Goal: Complete Application Form: Complete application form

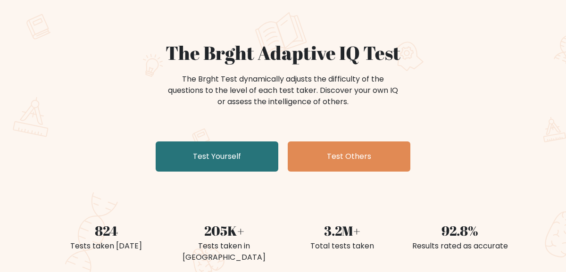
scroll to position [57, 0]
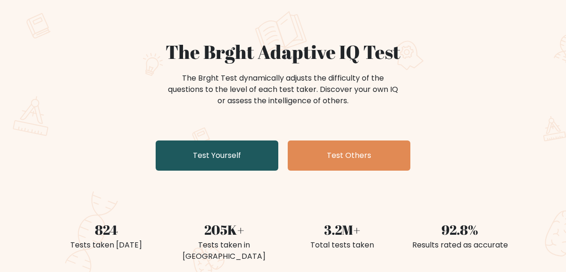
click at [194, 152] on link "Test Yourself" at bounding box center [217, 156] width 123 height 30
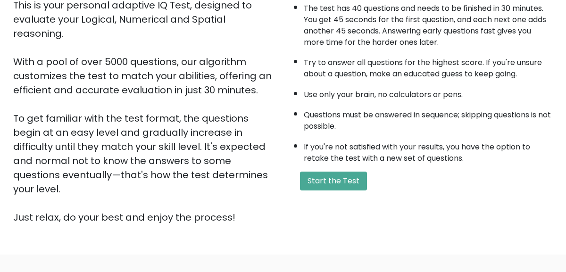
scroll to position [132, 0]
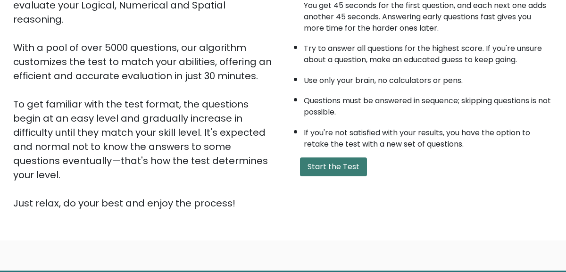
click at [340, 174] on button "Start the Test" at bounding box center [333, 167] width 67 height 19
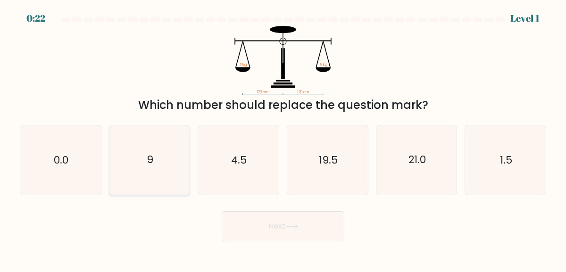
click at [180, 152] on icon "9" at bounding box center [149, 160] width 69 height 69
click at [283, 139] on input "b. 9" at bounding box center [283, 137] width 0 height 2
radio input "true"
click at [275, 223] on button "Next" at bounding box center [283, 226] width 123 height 30
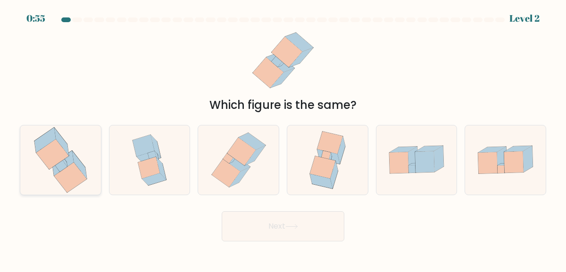
click at [61, 157] on icon at bounding box center [52, 154] width 33 height 30
click at [283, 139] on input "a." at bounding box center [283, 137] width 0 height 2
radio input "true"
click at [253, 238] on button "Next" at bounding box center [283, 226] width 123 height 30
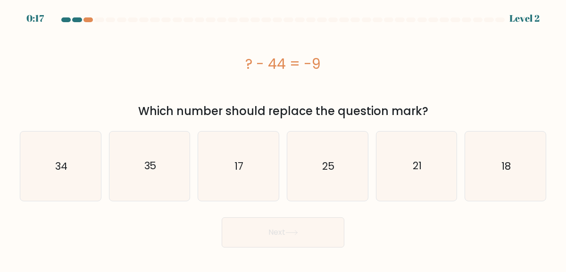
click at [166, 126] on div "a. 34 b. 35 c." at bounding box center [283, 163] width 534 height 78
click at [156, 164] on text "35" at bounding box center [150, 166] width 12 height 15
click at [283, 139] on input "b. 35" at bounding box center [283, 137] width 0 height 2
radio input "true"
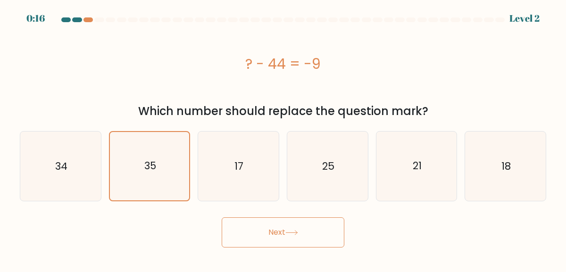
click at [311, 236] on button "Next" at bounding box center [283, 233] width 123 height 30
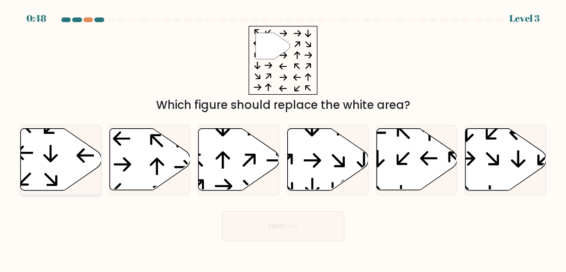
click at [60, 187] on icon at bounding box center [61, 160] width 81 height 62
click at [283, 139] on input "a." at bounding box center [283, 137] width 0 height 2
radio input "true"
click at [229, 222] on button "Next" at bounding box center [283, 226] width 123 height 30
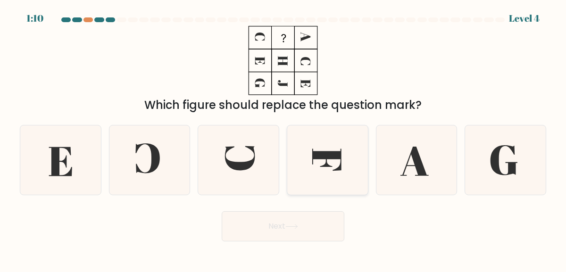
click at [306, 156] on icon at bounding box center [327, 160] width 69 height 69
click at [284, 139] on input "d." at bounding box center [283, 137] width 0 height 2
radio input "true"
click at [304, 215] on button "Next" at bounding box center [283, 226] width 123 height 30
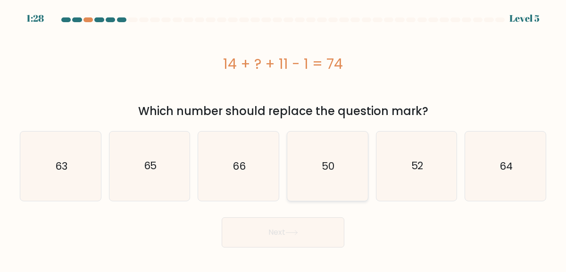
click at [334, 171] on text "50" at bounding box center [328, 166] width 13 height 15
click at [284, 139] on input "d. 50" at bounding box center [283, 137] width 0 height 2
radio input "true"
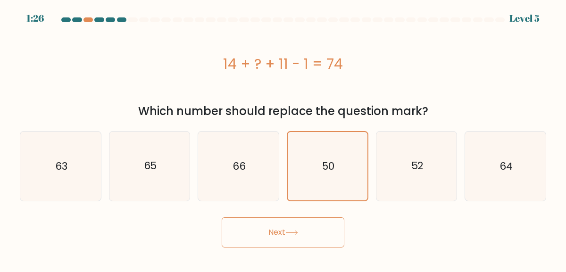
click at [305, 232] on button "Next" at bounding box center [283, 233] width 123 height 30
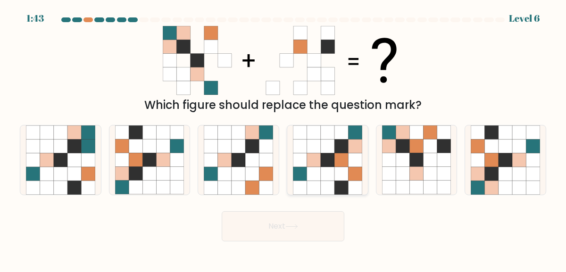
click at [331, 182] on icon at bounding box center [328, 188] width 14 height 14
click at [284, 139] on input "d." at bounding box center [283, 137] width 0 height 2
radio input "true"
click at [298, 227] on icon at bounding box center [292, 226] width 13 height 5
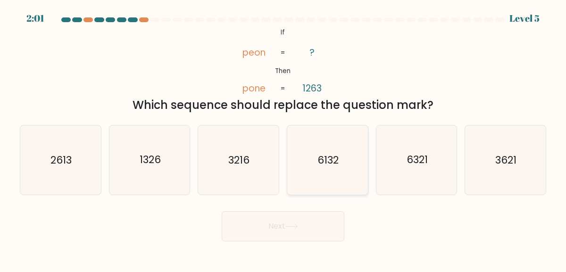
click at [324, 168] on icon "6132" at bounding box center [327, 160] width 69 height 69
click at [284, 139] on input "d. 6132" at bounding box center [283, 137] width 0 height 2
radio input "true"
click at [482, 180] on icon "3621" at bounding box center [505, 160] width 69 height 69
click at [284, 139] on input "f. 3621" at bounding box center [283, 137] width 0 height 2
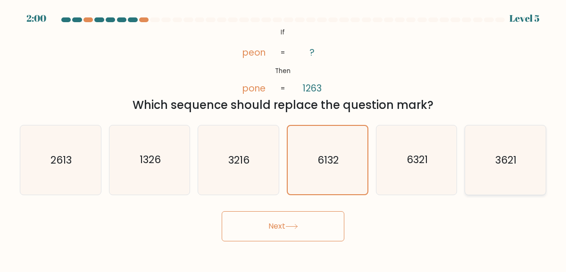
radio input "true"
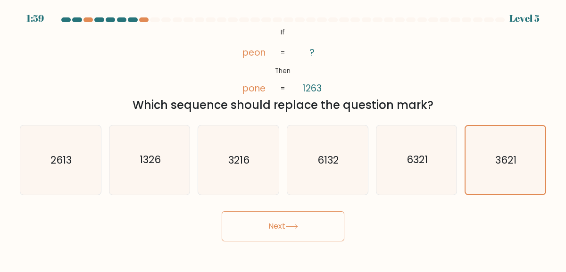
click at [226, 225] on button "Next" at bounding box center [283, 226] width 123 height 30
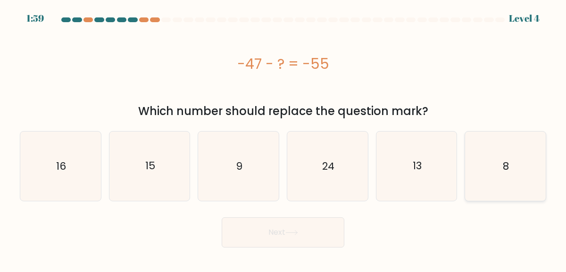
click at [508, 194] on icon "8" at bounding box center [505, 166] width 69 height 69
click at [284, 139] on input "f. 8" at bounding box center [283, 137] width 0 height 2
radio input "true"
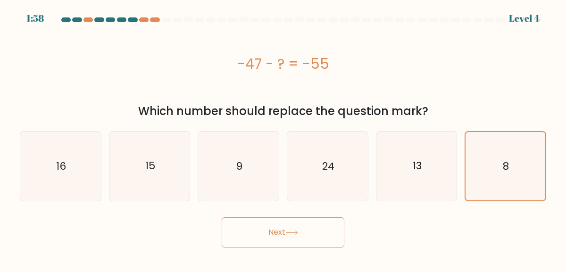
click at [252, 228] on button "Next" at bounding box center [283, 233] width 123 height 30
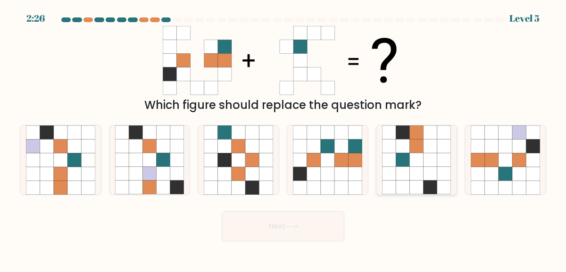
click at [429, 165] on icon at bounding box center [431, 160] width 14 height 14
click at [284, 139] on input "e." at bounding box center [283, 137] width 0 height 2
radio input "true"
click at [290, 227] on icon at bounding box center [292, 226] width 13 height 5
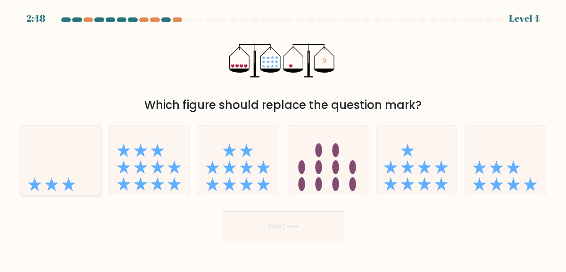
click at [62, 188] on icon at bounding box center [60, 160] width 81 height 67
click at [283, 139] on input "a." at bounding box center [283, 137] width 0 height 2
radio input "true"
click at [303, 233] on button "Next" at bounding box center [283, 226] width 123 height 30
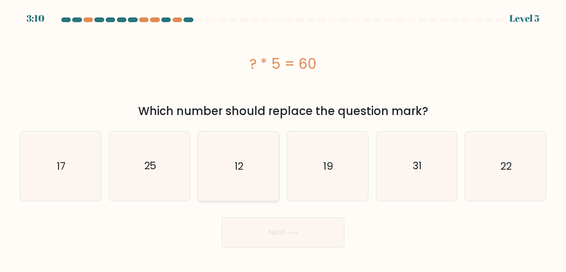
click at [254, 154] on icon "12" at bounding box center [238, 166] width 69 height 69
click at [283, 139] on input "c. 12" at bounding box center [283, 137] width 0 height 2
radio input "true"
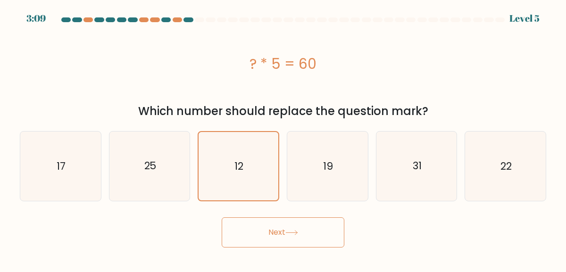
click at [255, 233] on button "Next" at bounding box center [283, 233] width 123 height 30
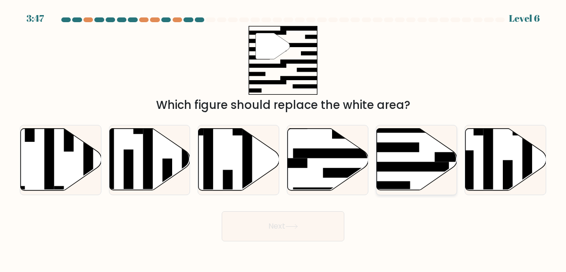
click at [392, 160] on icon at bounding box center [417, 160] width 81 height 62
click at [284, 139] on input "e." at bounding box center [283, 137] width 0 height 2
radio input "true"
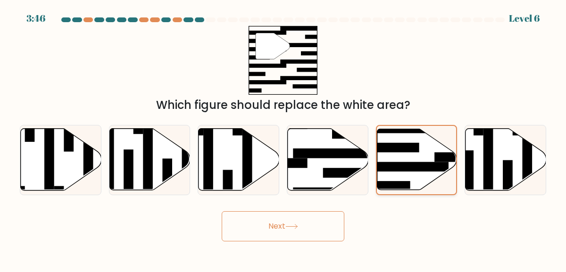
click at [392, 160] on icon at bounding box center [417, 159] width 80 height 61
click at [284, 139] on input "e." at bounding box center [283, 137] width 0 height 2
click at [392, 160] on icon at bounding box center [417, 159] width 80 height 61
click at [284, 139] on input "e." at bounding box center [283, 137] width 0 height 2
click at [392, 160] on icon at bounding box center [417, 159] width 80 height 61
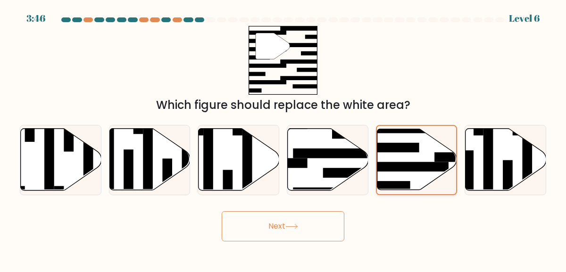
click at [284, 139] on input "e." at bounding box center [283, 137] width 0 height 2
click at [392, 160] on icon at bounding box center [417, 159] width 80 height 61
click at [284, 139] on input "e." at bounding box center [283, 137] width 0 height 2
click at [392, 160] on icon at bounding box center [417, 159] width 80 height 61
click at [284, 139] on input "e." at bounding box center [283, 137] width 0 height 2
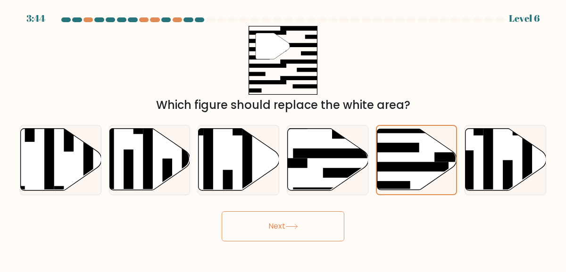
click at [259, 224] on button "Next" at bounding box center [283, 226] width 123 height 30
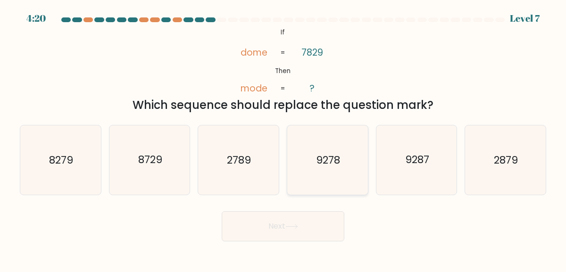
click at [342, 165] on icon "9278" at bounding box center [327, 160] width 69 height 69
click at [284, 139] on input "d. 9278" at bounding box center [283, 137] width 0 height 2
radio input "true"
click at [269, 222] on button "Next" at bounding box center [283, 226] width 123 height 30
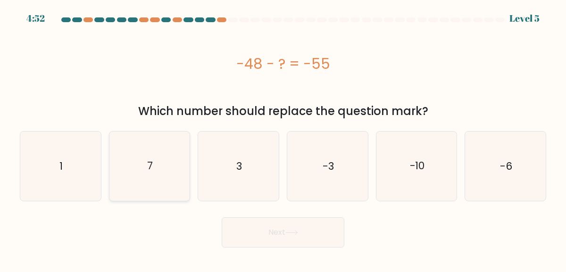
click at [154, 157] on icon "7" at bounding box center [149, 166] width 69 height 69
click at [283, 139] on input "b. 7" at bounding box center [283, 137] width 0 height 2
radio input "true"
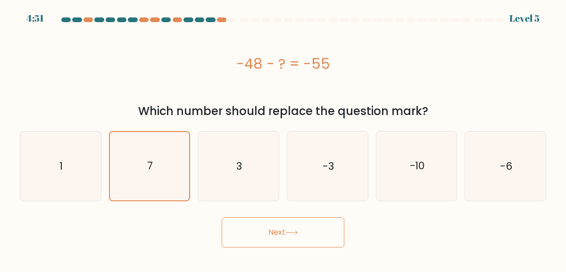
click at [268, 235] on button "Next" at bounding box center [283, 233] width 123 height 30
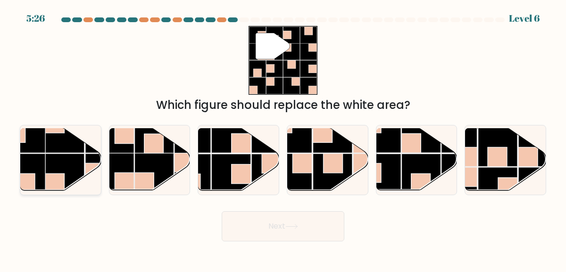
click at [74, 173] on rect at bounding box center [64, 173] width 39 height 39
click at [283, 139] on input "a." at bounding box center [283, 137] width 0 height 2
radio input "true"
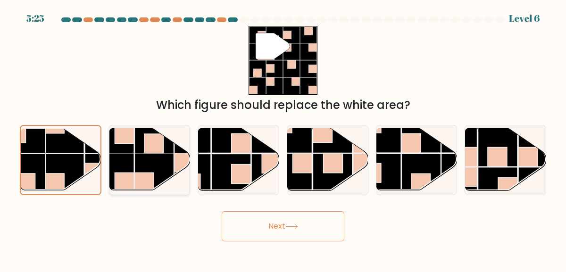
click at [150, 156] on rect at bounding box center [154, 172] width 39 height 39
click at [283, 139] on input "b." at bounding box center [283, 137] width 0 height 2
radio input "true"
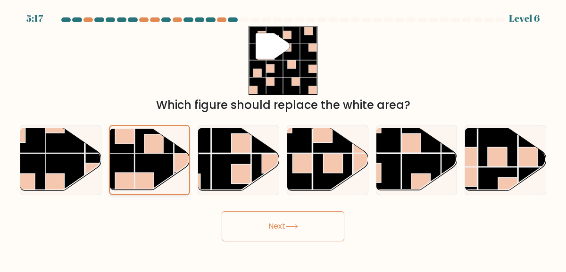
click at [127, 163] on rect at bounding box center [114, 172] width 39 height 39
click at [283, 139] on input "b." at bounding box center [283, 137] width 0 height 2
click at [135, 162] on rect at bounding box center [154, 172] width 39 height 39
click at [283, 139] on input "b." at bounding box center [283, 137] width 0 height 2
click at [259, 226] on button "Next" at bounding box center [283, 226] width 123 height 30
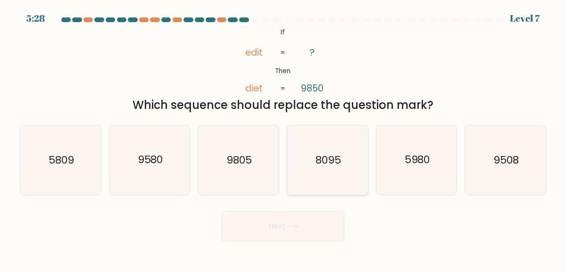
click at [316, 153] on text "8095" at bounding box center [328, 160] width 25 height 15
click at [284, 139] on input "d. 8095" at bounding box center [283, 137] width 0 height 2
radio input "true"
click at [283, 234] on button "Next" at bounding box center [283, 226] width 123 height 30
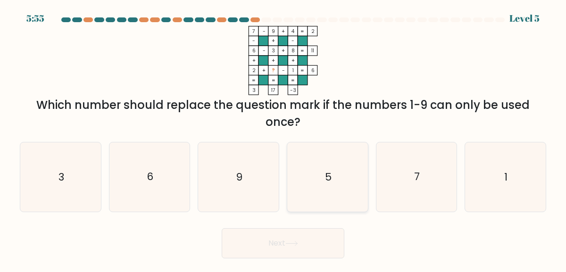
click at [329, 154] on icon "5" at bounding box center [327, 177] width 69 height 69
click at [284, 139] on input "d. 5" at bounding box center [283, 137] width 0 height 2
radio input "true"
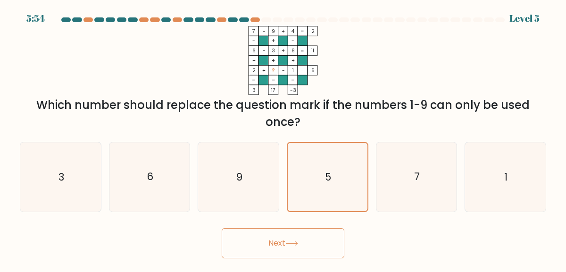
click at [284, 237] on button "Next" at bounding box center [283, 243] width 123 height 30
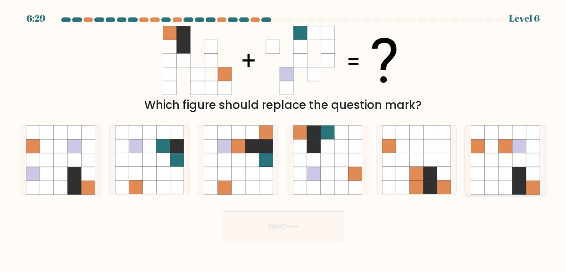
click at [486, 179] on icon at bounding box center [492, 174] width 14 height 14
click at [284, 139] on input "f." at bounding box center [283, 137] width 0 height 2
radio input "true"
click at [273, 225] on button "Next" at bounding box center [283, 226] width 123 height 30
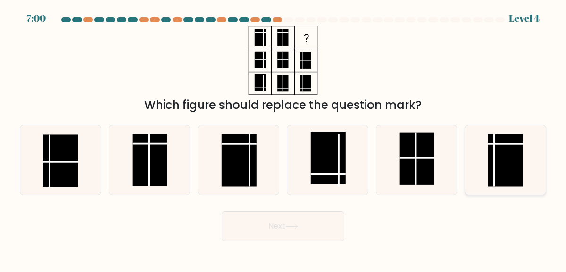
click at [504, 171] on rect at bounding box center [505, 160] width 35 height 52
click at [284, 139] on input "f." at bounding box center [283, 137] width 0 height 2
radio input "true"
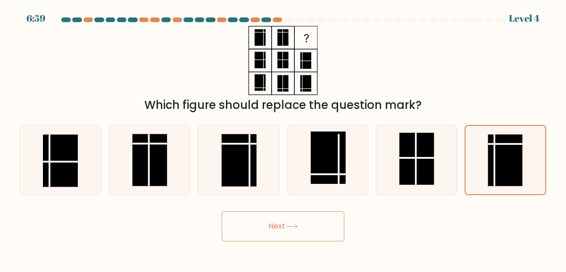
click at [265, 220] on button "Next" at bounding box center [283, 226] width 123 height 30
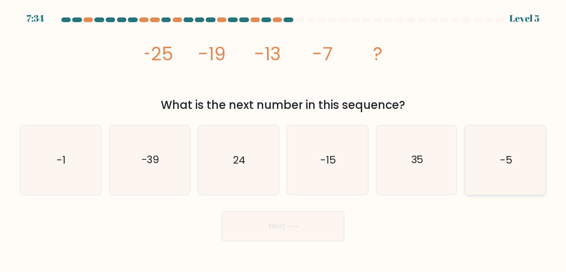
click at [505, 174] on icon "-5" at bounding box center [505, 160] width 69 height 69
click at [284, 139] on input "f. -5" at bounding box center [283, 137] width 0 height 2
radio input "true"
click at [256, 228] on button "Next" at bounding box center [283, 226] width 123 height 30
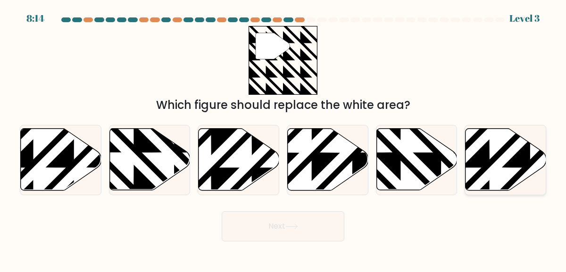
click at [498, 160] on icon at bounding box center [506, 160] width 81 height 62
click at [284, 139] on input "f." at bounding box center [283, 137] width 0 height 2
radio input "true"
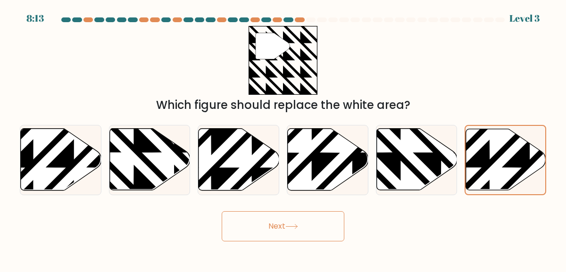
click at [309, 227] on button "Next" at bounding box center [283, 226] width 123 height 30
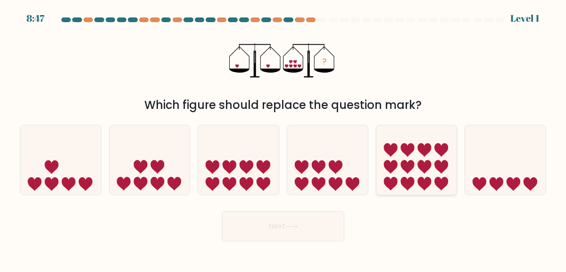
click at [410, 186] on icon at bounding box center [408, 184] width 14 height 14
click at [284, 139] on input "e." at bounding box center [283, 137] width 0 height 2
radio input "true"
click at [297, 221] on button "Next" at bounding box center [283, 226] width 123 height 30
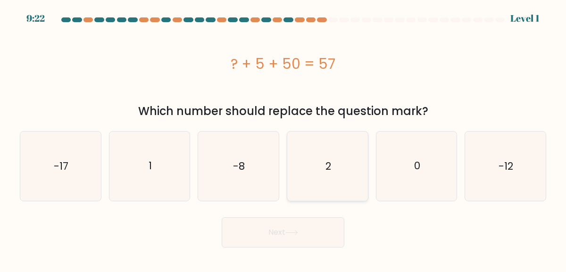
click at [315, 188] on icon "2" at bounding box center [327, 166] width 69 height 69
click at [284, 139] on input "d. 2" at bounding box center [283, 137] width 0 height 2
radio input "true"
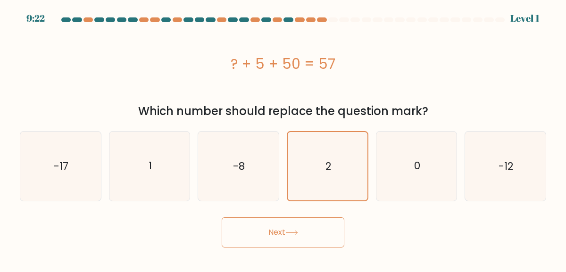
click at [291, 229] on button "Next" at bounding box center [283, 233] width 123 height 30
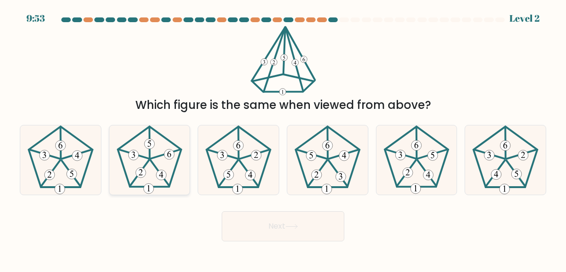
click at [158, 171] on 627 at bounding box center [160, 173] width 19 height 26
click at [283, 139] on input "b." at bounding box center [283, 137] width 0 height 2
radio input "true"
click at [239, 225] on button "Next" at bounding box center [283, 226] width 123 height 30
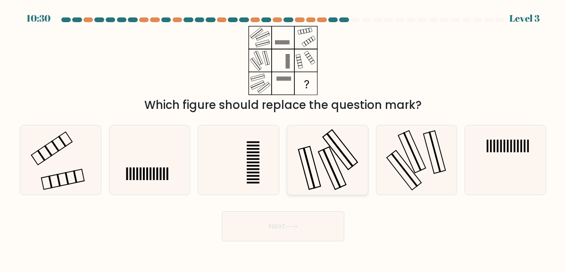
click at [334, 169] on icon at bounding box center [327, 160] width 69 height 69
click at [284, 139] on input "d." at bounding box center [283, 137] width 0 height 2
radio input "true"
click at [292, 226] on icon at bounding box center [292, 226] width 13 height 5
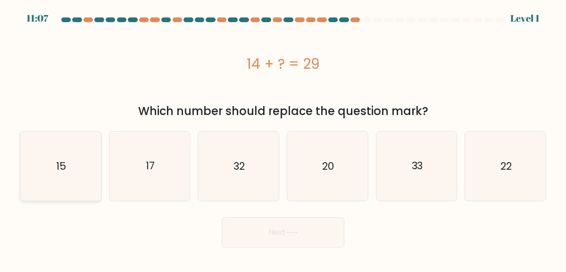
click at [76, 155] on icon "15" at bounding box center [60, 166] width 69 height 69
click at [283, 139] on input "a. 15" at bounding box center [283, 137] width 0 height 2
radio input "true"
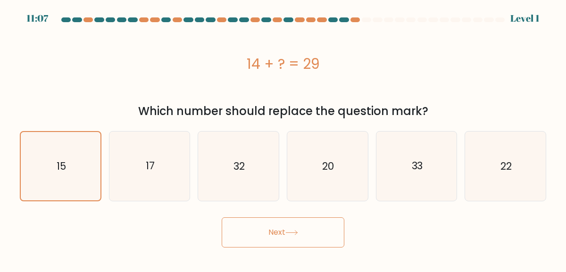
click at [255, 227] on button "Next" at bounding box center [283, 233] width 123 height 30
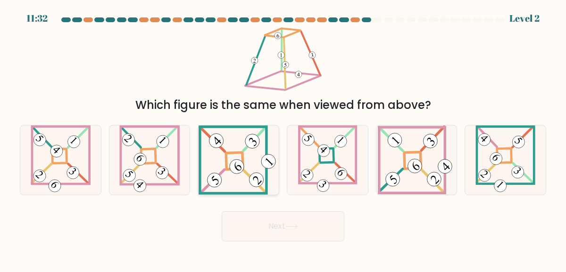
click at [245, 147] on 655 at bounding box center [255, 139] width 23 height 24
click at [283, 139] on input "c." at bounding box center [283, 137] width 0 height 2
radio input "true"
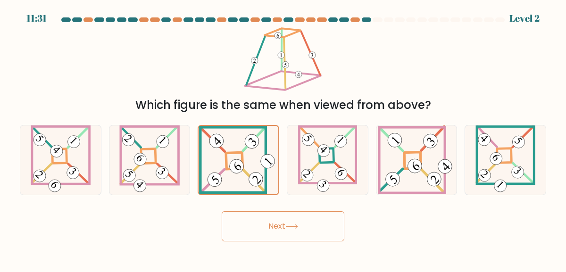
click at [256, 231] on button "Next" at bounding box center [283, 226] width 123 height 30
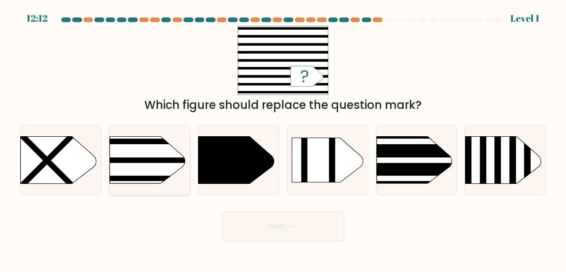
click at [160, 174] on rect at bounding box center [92, 123] width 210 height 160
click at [283, 139] on input "b." at bounding box center [283, 137] width 0 height 2
radio input "true"
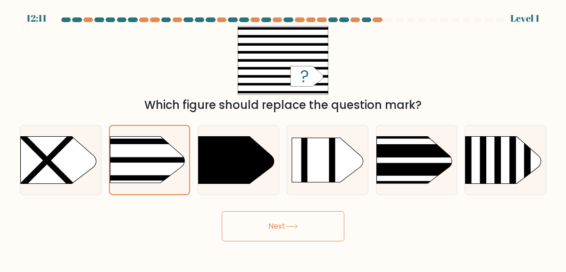
click at [287, 231] on button "Next" at bounding box center [283, 226] width 123 height 30
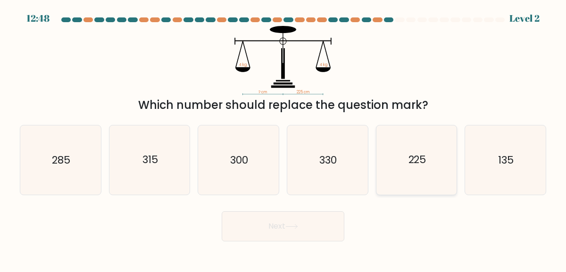
click at [413, 149] on icon "225" at bounding box center [416, 160] width 69 height 69
click at [284, 139] on input "e. 225" at bounding box center [283, 137] width 0 height 2
radio input "true"
click at [298, 230] on button "Next" at bounding box center [283, 226] width 123 height 30
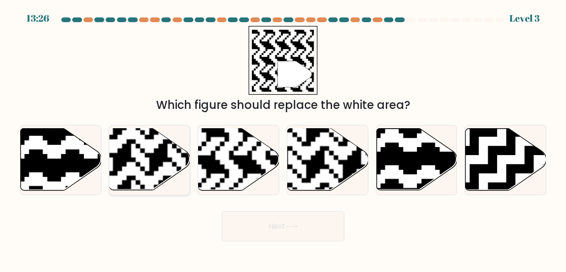
click at [156, 165] on rect at bounding box center [122, 194] width 146 height 146
click at [283, 139] on input "b." at bounding box center [283, 137] width 0 height 2
radio input "true"
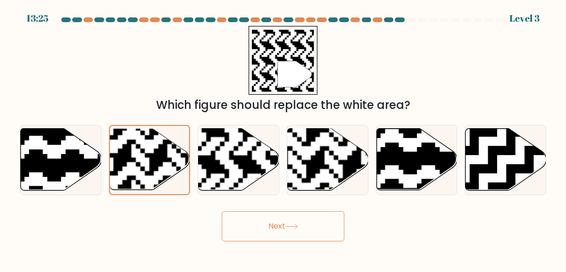
click at [260, 231] on button "Next" at bounding box center [283, 226] width 123 height 30
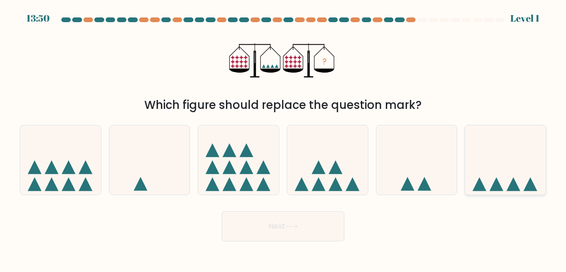
click at [483, 182] on icon at bounding box center [505, 160] width 81 height 67
click at [284, 139] on input "f." at bounding box center [283, 137] width 0 height 2
radio input "true"
click at [320, 234] on button "Next" at bounding box center [283, 226] width 123 height 30
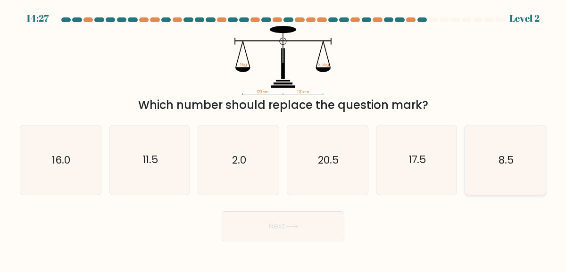
click at [516, 167] on icon "8.5" at bounding box center [505, 160] width 69 height 69
click at [284, 139] on input "f. 8.5" at bounding box center [283, 137] width 0 height 2
radio input "true"
click at [271, 232] on button "Next" at bounding box center [283, 226] width 123 height 30
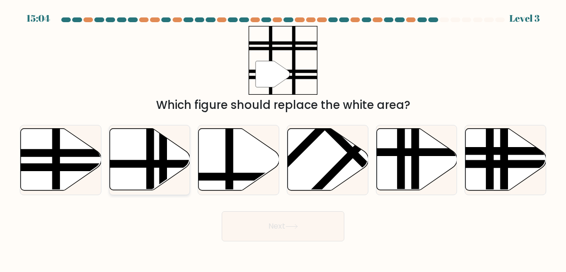
click at [163, 170] on line at bounding box center [163, 193] width 0 height 162
click at [283, 139] on input "b." at bounding box center [283, 137] width 0 height 2
radio input "true"
click at [234, 163] on icon at bounding box center [239, 160] width 81 height 62
click at [283, 139] on input "c." at bounding box center [283, 137] width 0 height 2
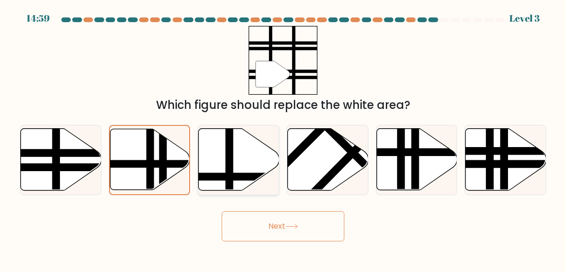
radio input "true"
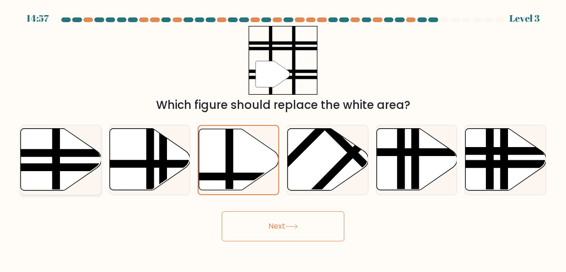
click at [56, 143] on line at bounding box center [56, 127] width 0 height 162
click at [283, 139] on input "a." at bounding box center [283, 137] width 0 height 2
radio input "true"
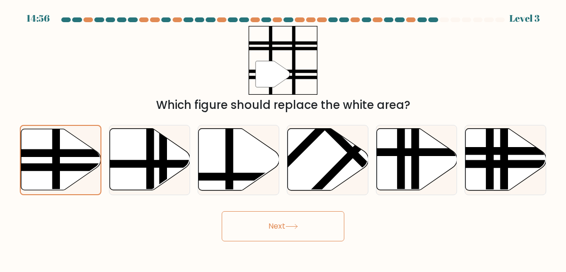
click at [231, 229] on button "Next" at bounding box center [283, 226] width 123 height 30
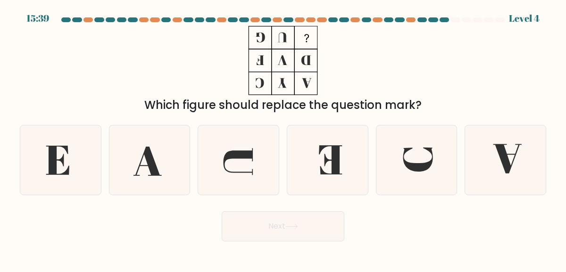
click at [231, 229] on button "Next" at bounding box center [283, 226] width 123 height 30
click at [381, 251] on body "15:29 Level 4" at bounding box center [283, 136] width 566 height 272
click at [80, 154] on icon at bounding box center [60, 160] width 69 height 69
click at [283, 139] on input "a." at bounding box center [283, 137] width 0 height 2
radio input "true"
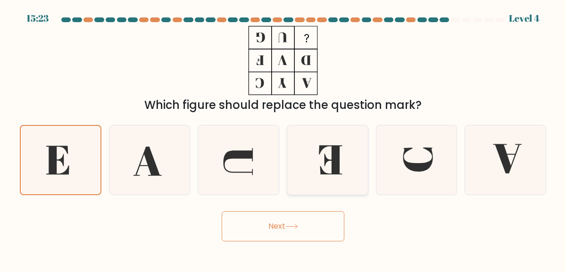
click at [329, 194] on icon at bounding box center [327, 160] width 69 height 69
click at [284, 139] on input "d." at bounding box center [283, 137] width 0 height 2
radio input "true"
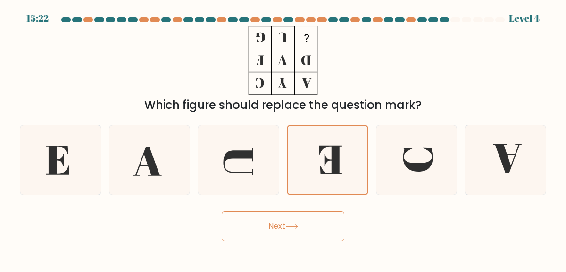
click at [295, 231] on button "Next" at bounding box center [283, 226] width 123 height 30
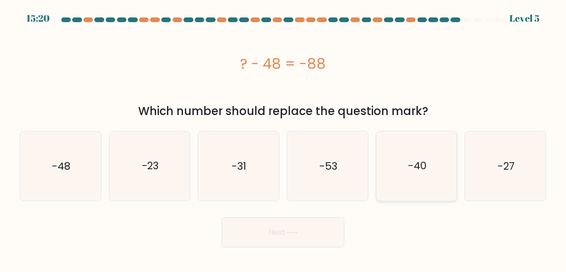
click at [437, 169] on icon "-40" at bounding box center [416, 166] width 69 height 69
click at [284, 139] on input "e. -40" at bounding box center [283, 137] width 0 height 2
radio input "true"
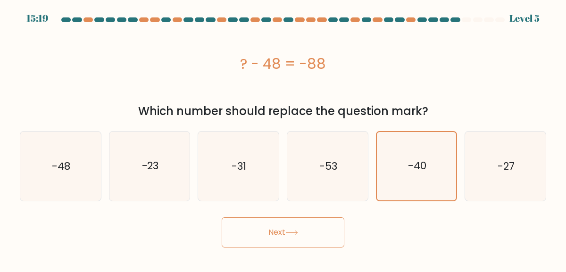
click at [261, 232] on button "Next" at bounding box center [283, 233] width 123 height 30
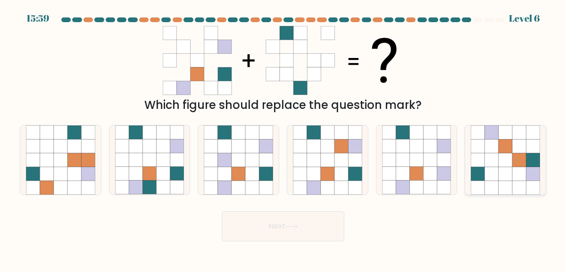
click at [523, 166] on icon at bounding box center [520, 160] width 14 height 14
click at [284, 139] on input "f." at bounding box center [283, 137] width 0 height 2
radio input "true"
click at [323, 242] on body "15:58 Level 6" at bounding box center [283, 136] width 566 height 272
click at [315, 232] on button "Next" at bounding box center [283, 226] width 123 height 30
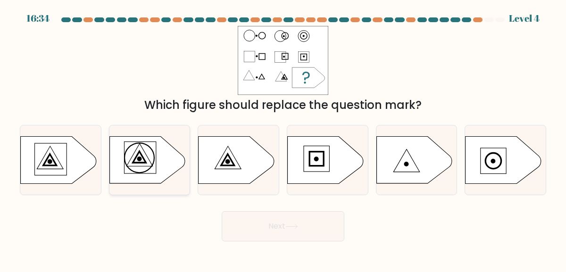
click at [149, 155] on icon at bounding box center [148, 159] width 76 height 47
click at [283, 139] on input "b." at bounding box center [283, 137] width 0 height 2
radio input "true"
click at [272, 222] on button "Next" at bounding box center [283, 226] width 123 height 30
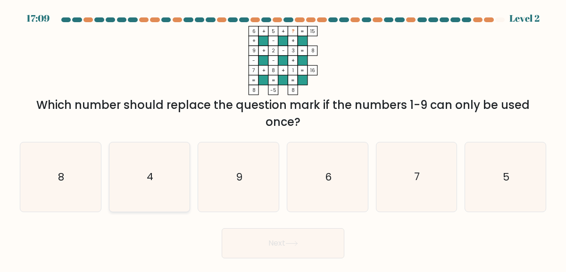
click at [176, 183] on icon "4" at bounding box center [149, 177] width 69 height 69
click at [283, 139] on input "b. 4" at bounding box center [283, 137] width 0 height 2
radio input "true"
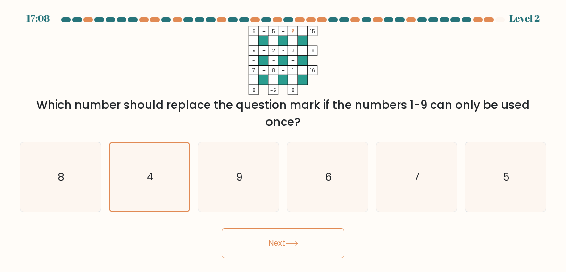
click at [251, 238] on button "Next" at bounding box center [283, 243] width 123 height 30
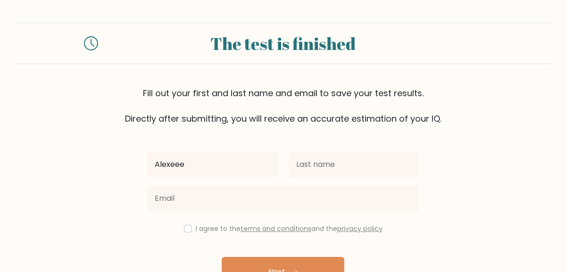
type input "Alexeee"
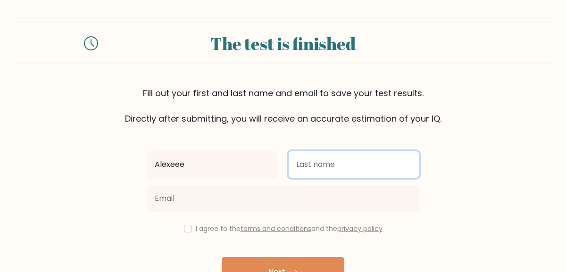
click at [313, 172] on input "text" at bounding box center [354, 165] width 130 height 26
type input "r"
type input "Orgaya"
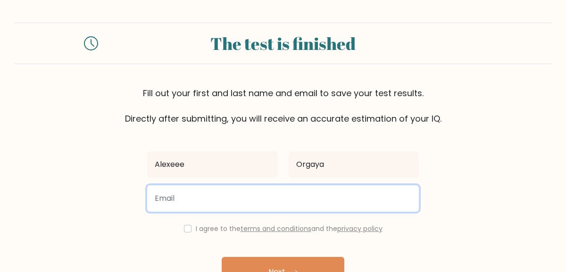
click at [230, 186] on input "email" at bounding box center [283, 199] width 272 height 26
type input "avnitesalona20@gmail.com"
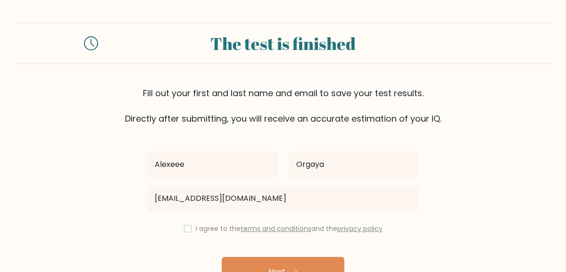
click at [183, 236] on div "Alexeee Orgaya avnitesalona20@gmail.com I agree to the terms and conditions and…" at bounding box center [283, 217] width 283 height 184
click at [184, 231] on input "checkbox" at bounding box center [188, 229] width 8 height 8
checkbox input "true"
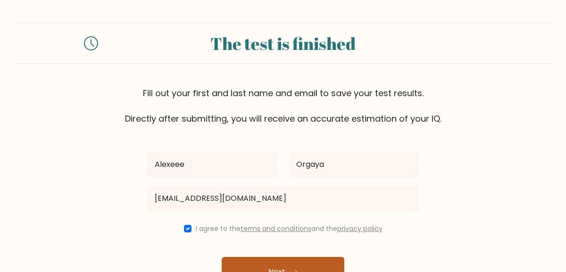
click at [245, 259] on button "Next" at bounding box center [283, 272] width 123 height 30
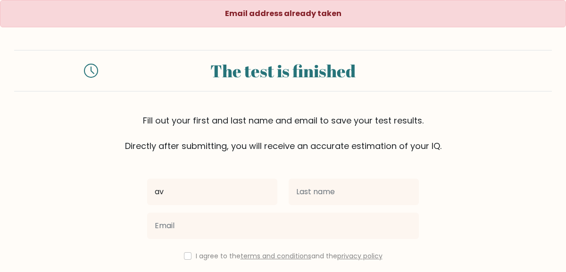
type input "a"
type input "Alexeee"
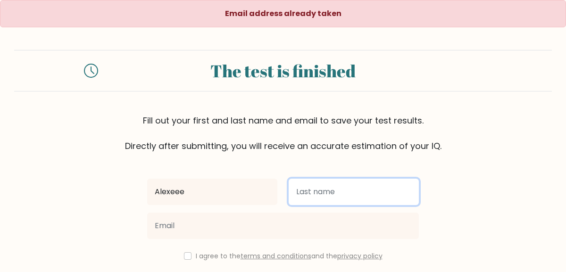
click at [326, 194] on input "text" at bounding box center [354, 192] width 130 height 26
type input "Orgaya"
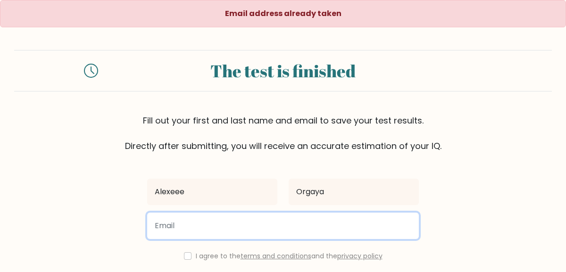
click at [270, 230] on input "email" at bounding box center [283, 226] width 272 height 26
click at [214, 226] on input "[EMAIL_ADDRESS][DOMAIN_NAME]" at bounding box center [283, 226] width 272 height 26
type input "[EMAIL_ADDRESS][DOMAIN_NAME]"
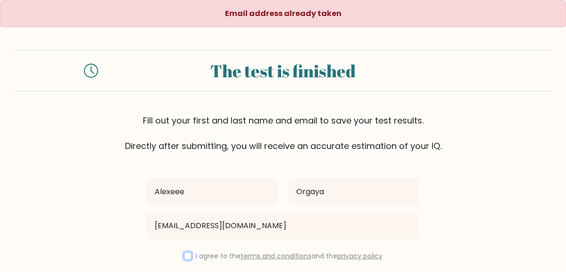
click at [185, 257] on input "checkbox" at bounding box center [188, 257] width 8 height 8
checkbox input "true"
click at [437, 186] on form "The test is finished Fill out your first and last name and email to save your t…" at bounding box center [283, 193] width 566 height 286
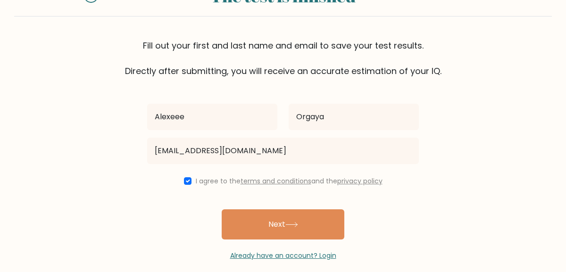
scroll to position [76, 0]
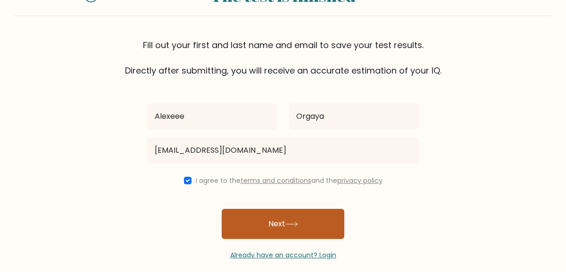
click at [306, 226] on button "Next" at bounding box center [283, 224] width 123 height 30
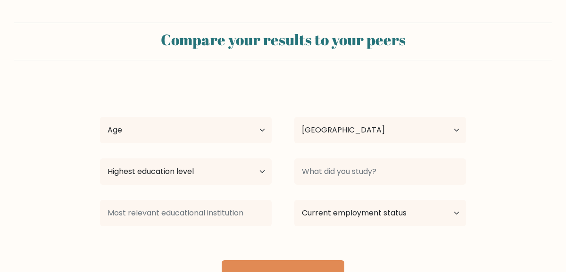
select select "PH"
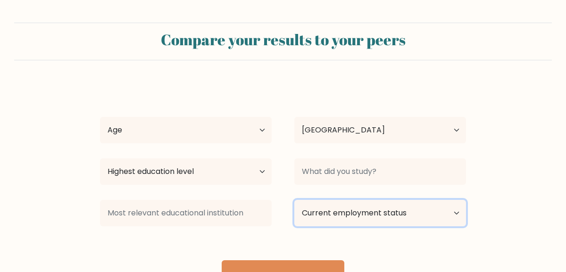
click at [329, 214] on select "Current employment status Employed Student Retired Other / prefer not to answer" at bounding box center [381, 213] width 172 height 26
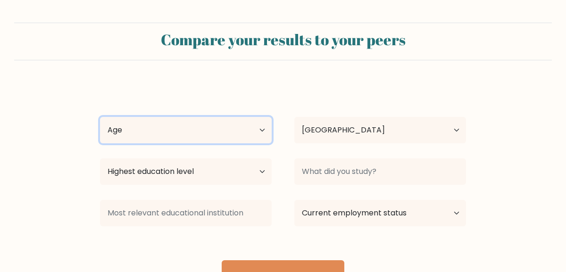
click at [134, 129] on select "Age Under 18 years old 18-24 years old 25-34 years old 35-44 years old 45-54 ye…" at bounding box center [186, 130] width 172 height 26
select select "25_34"
click at [100, 117] on select "Age Under 18 years old 18-24 years old 25-34 years old 35-44 years old 45-54 ye…" at bounding box center [186, 130] width 172 height 26
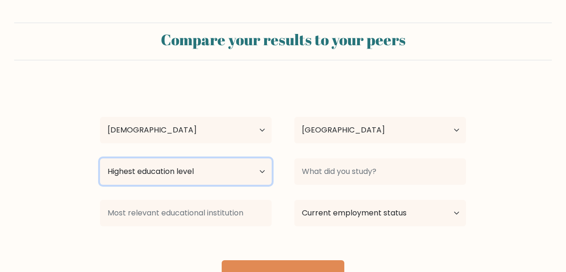
click at [171, 169] on select "Highest education level No schooling Primary Lower Secondary Upper Secondary Oc…" at bounding box center [186, 172] width 172 height 26
select select "bachelors_degree"
click at [100, 159] on select "Highest education level No schooling Primary Lower Secondary Upper Secondary Oc…" at bounding box center [186, 172] width 172 height 26
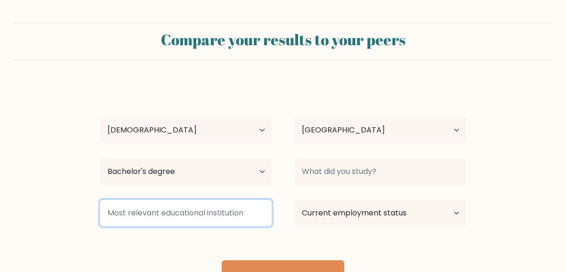
click at [156, 217] on input at bounding box center [186, 213] width 172 height 26
click at [155, 217] on input at bounding box center [186, 213] width 172 height 26
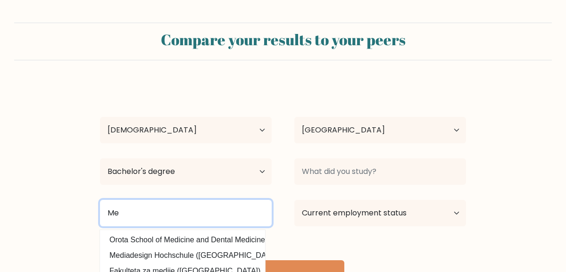
type input "M"
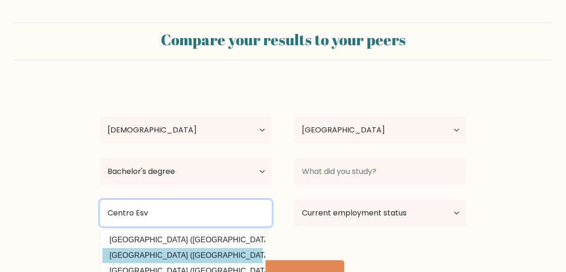
type input "Centro Esv"
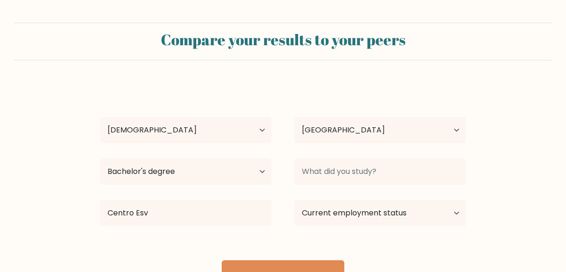
click at [159, 257] on div "Alexeee Orgaya Age Under 18 years old 18-24 years old 25-34 years old 35-44 yea…" at bounding box center [283, 187] width 378 height 208
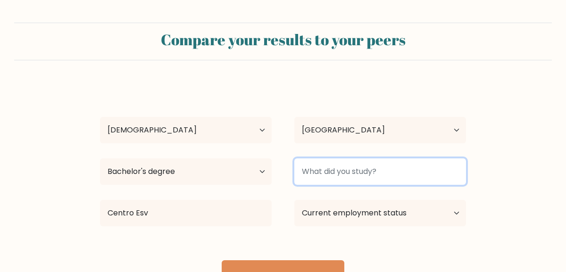
click at [329, 176] on input at bounding box center [381, 172] width 172 height 26
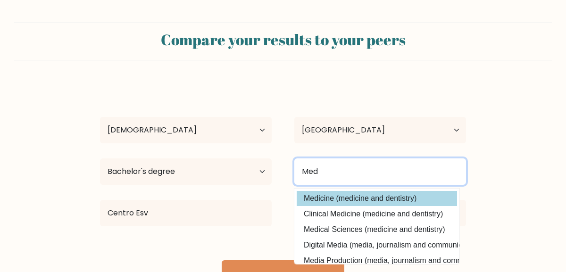
type input "Med"
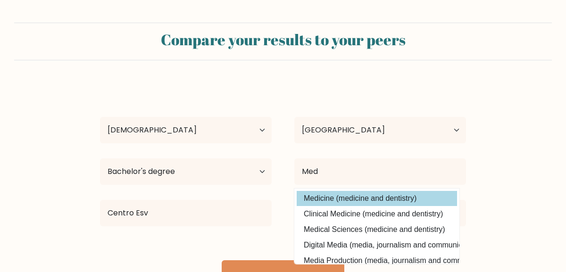
click at [342, 196] on div "Alexeee Orgaya Age Under 18 years old 18-24 years old 25-34 years old 35-44 yea…" at bounding box center [283, 187] width 378 height 208
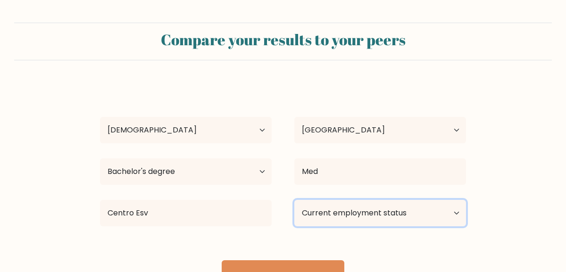
click at [327, 214] on select "Current employment status Employed Student Retired Other / prefer not to answer" at bounding box center [381, 213] width 172 height 26
select select "other"
click at [295, 200] on select "Current employment status Employed Student Retired Other / prefer not to answer" at bounding box center [381, 213] width 172 height 26
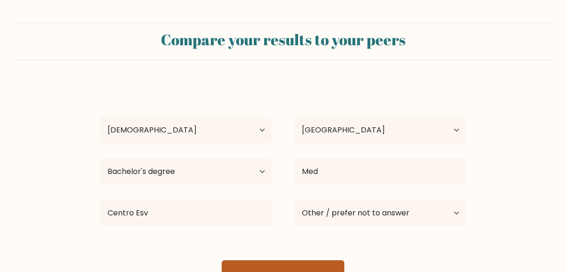
click at [310, 266] on button "View results" at bounding box center [283, 276] width 123 height 30
